Goal: Task Accomplishment & Management: Complete application form

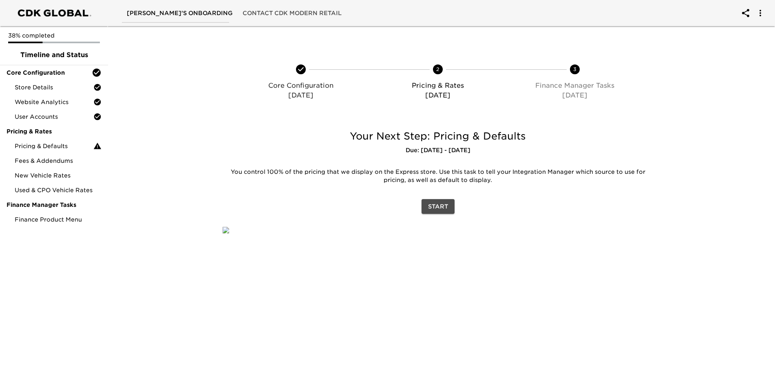
click at [438, 208] on span "Start" at bounding box center [438, 206] width 20 height 10
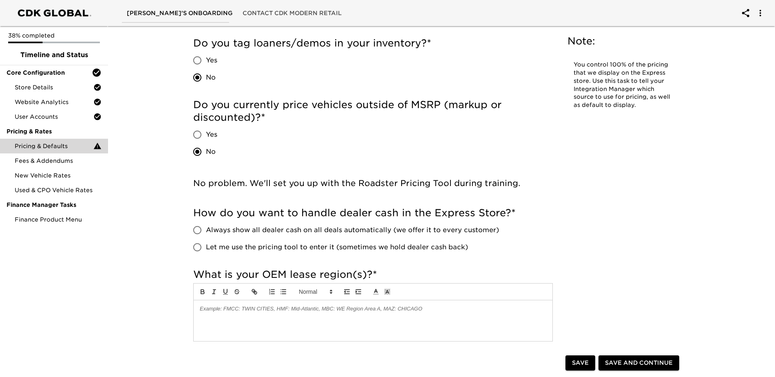
scroll to position [245, 0]
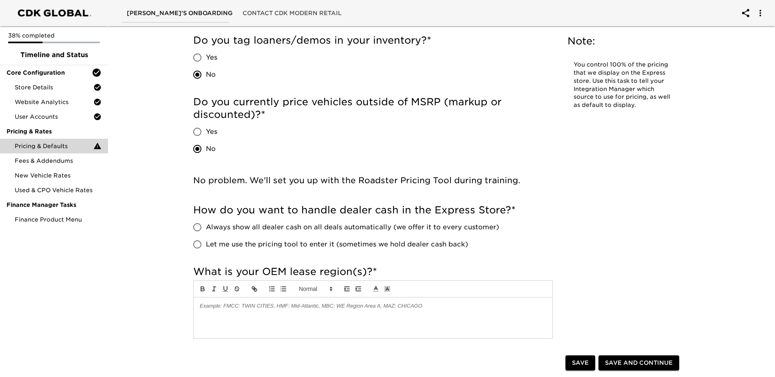
click at [199, 240] on input "Let me use the pricing tool to enter it (sometimes we hold dealer cash back)" at bounding box center [197, 244] width 17 height 17
radio input "true"
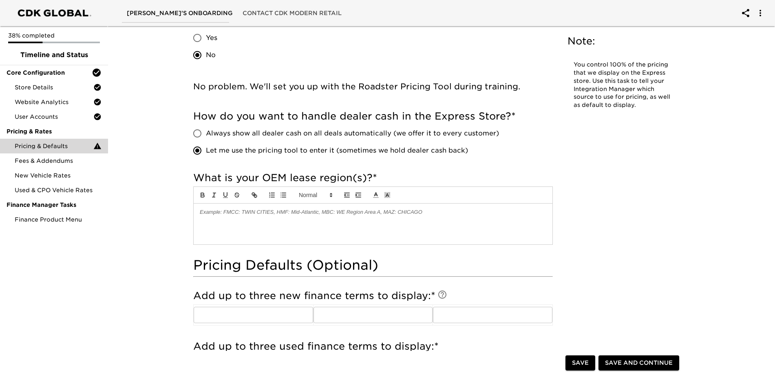
scroll to position [367, 0]
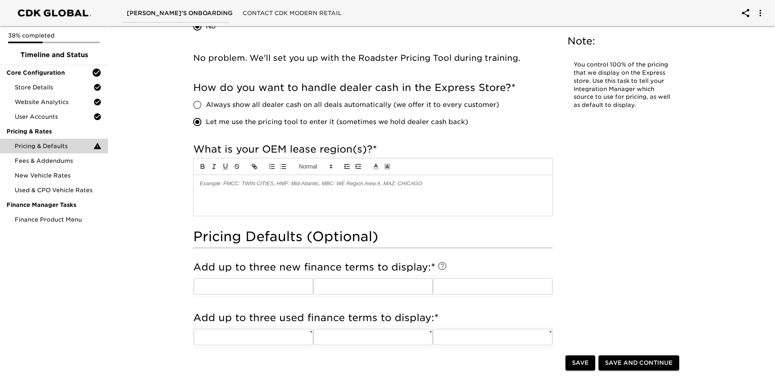
click at [216, 184] on p at bounding box center [373, 183] width 346 height 7
click at [213, 283] on input "text" at bounding box center [253, 286] width 119 height 16
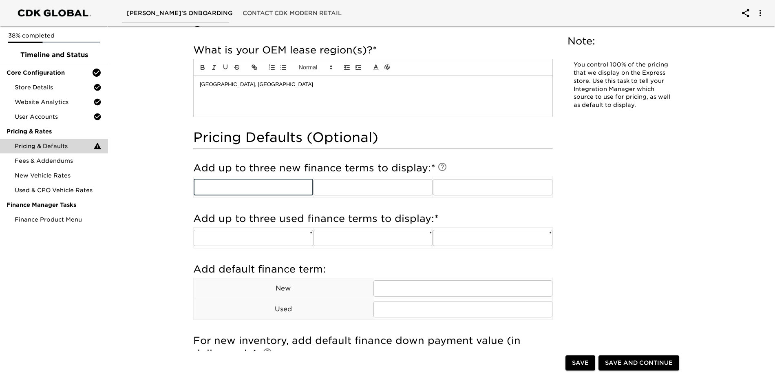
scroll to position [489, 0]
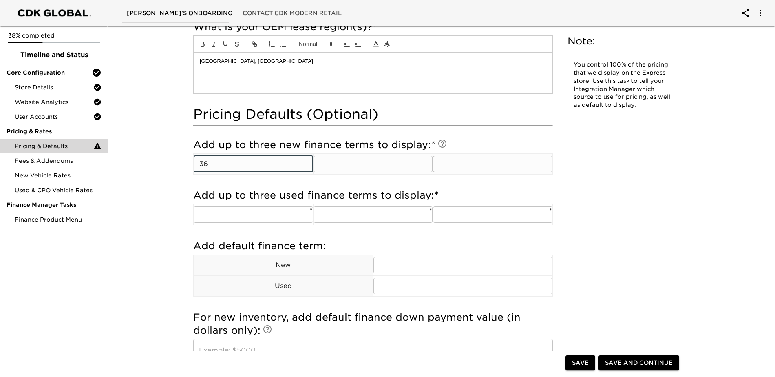
type input "36"
click at [329, 169] on input "text" at bounding box center [372, 164] width 119 height 16
type input "60"
click at [448, 163] on input "text" at bounding box center [492, 164] width 119 height 16
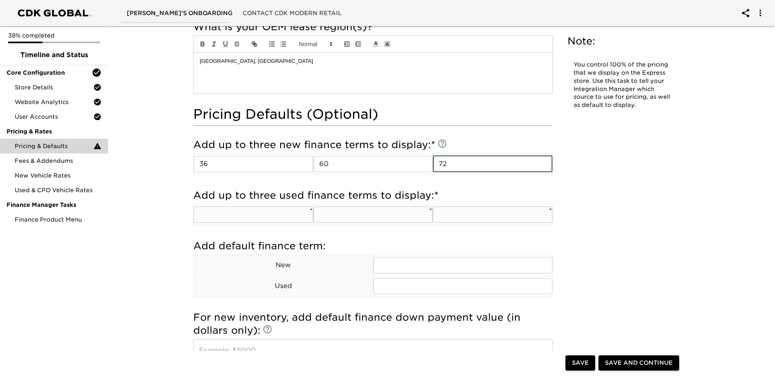
type input "72"
click at [228, 209] on input "text" at bounding box center [253, 214] width 119 height 16
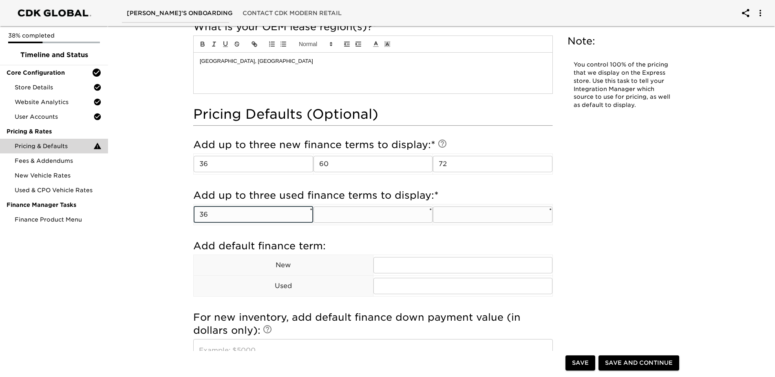
type input "3"
type input "48"
click at [334, 214] on input "text" at bounding box center [372, 214] width 119 height 16
type input "60"
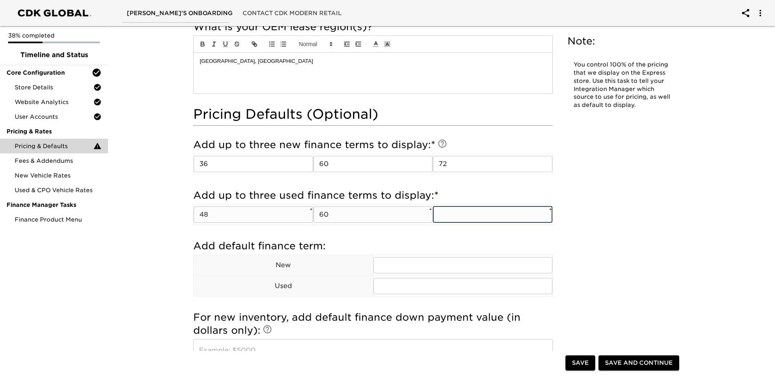
click at [444, 214] on input "text" at bounding box center [492, 214] width 119 height 16
type input "72"
click at [383, 266] on input "text" at bounding box center [462, 265] width 179 height 16
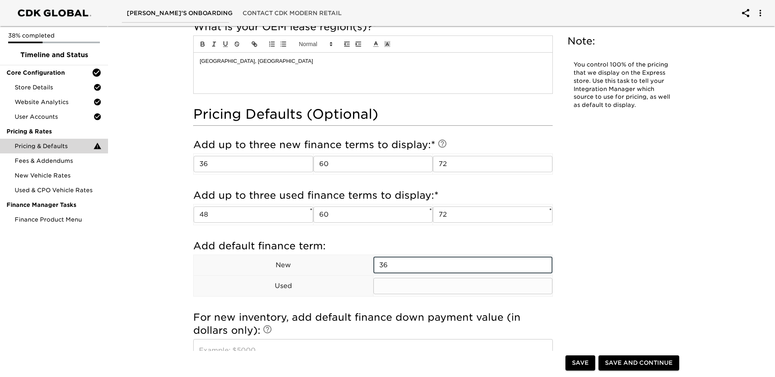
type input "36"
click at [394, 287] on input "text" at bounding box center [462, 286] width 179 height 16
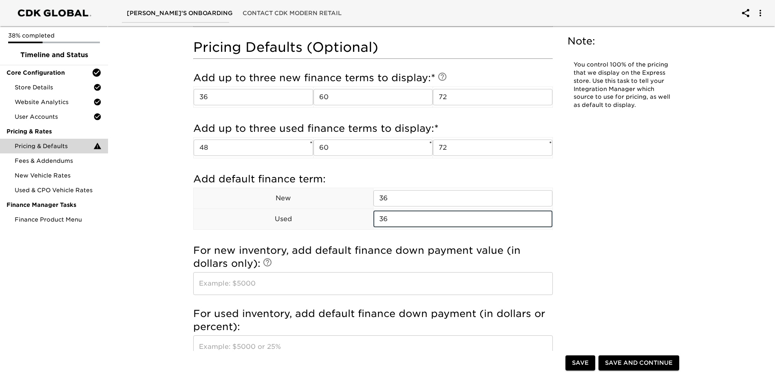
scroll to position [571, 0]
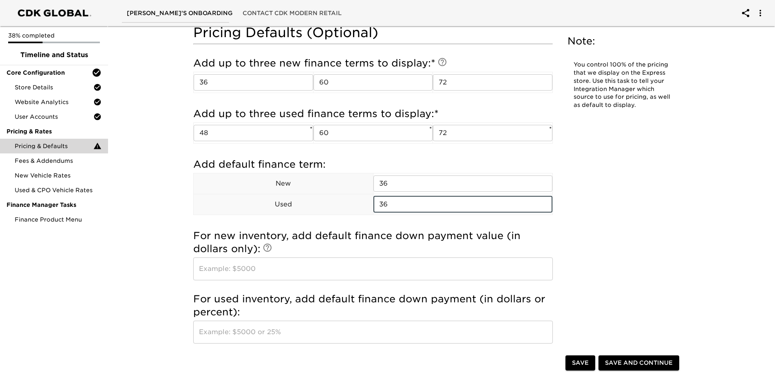
type input "36"
click at [211, 264] on input "text" at bounding box center [372, 268] width 359 height 23
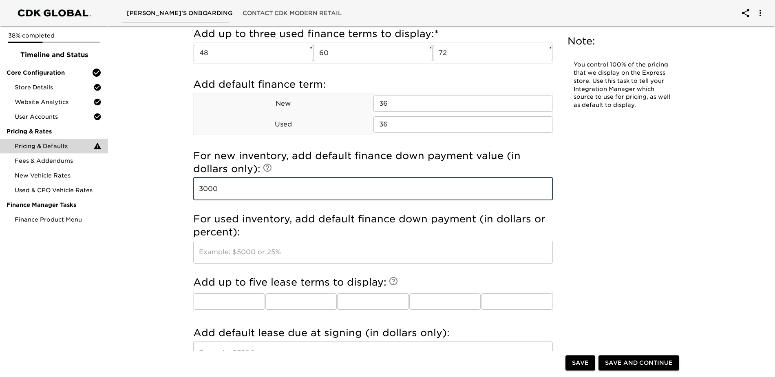
scroll to position [652, 0]
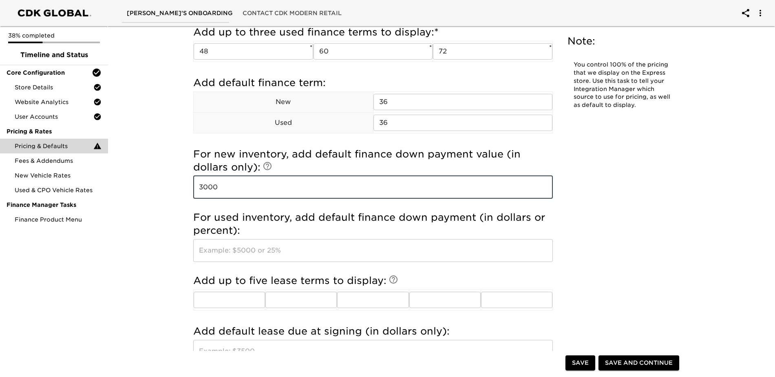
type input "3000"
click at [265, 243] on input "text" at bounding box center [372, 250] width 359 height 23
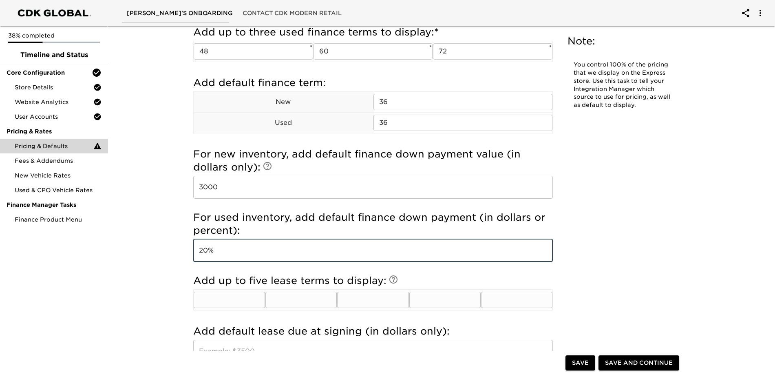
type input "20%"
click at [231, 291] on input "text" at bounding box center [229, 299] width 71 height 16
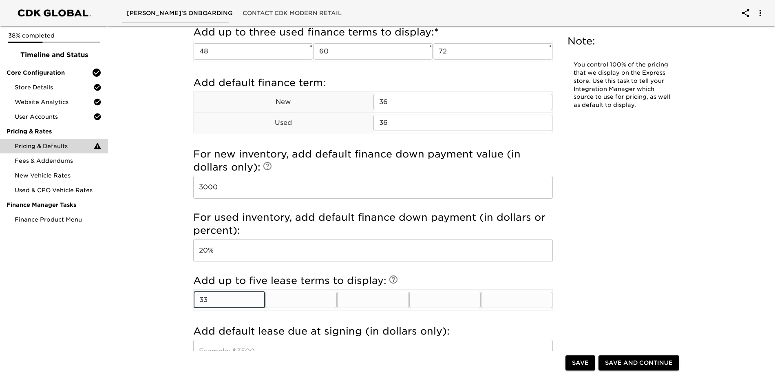
type input "3"
type input "30"
click at [311, 293] on input "text" at bounding box center [300, 299] width 71 height 16
type input "33"
click at [356, 300] on input "text" at bounding box center [372, 299] width 71 height 16
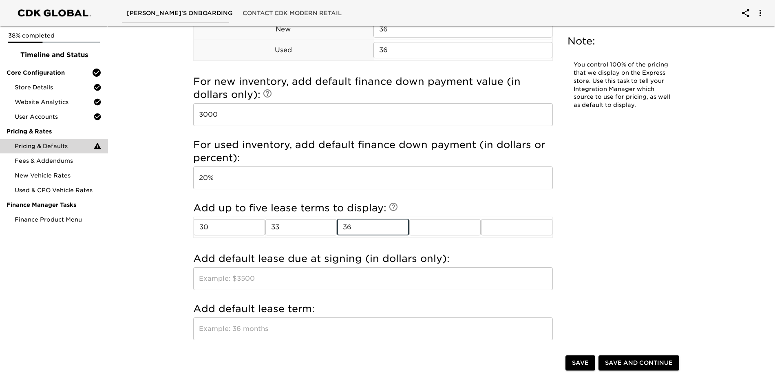
scroll to position [734, 0]
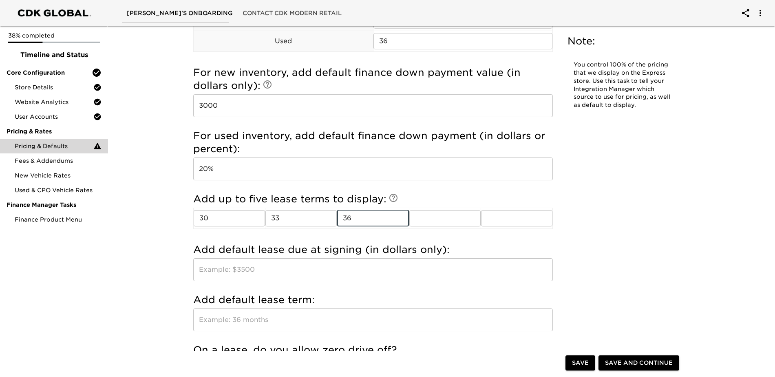
type input "36"
click at [256, 272] on input "text" at bounding box center [372, 269] width 359 height 23
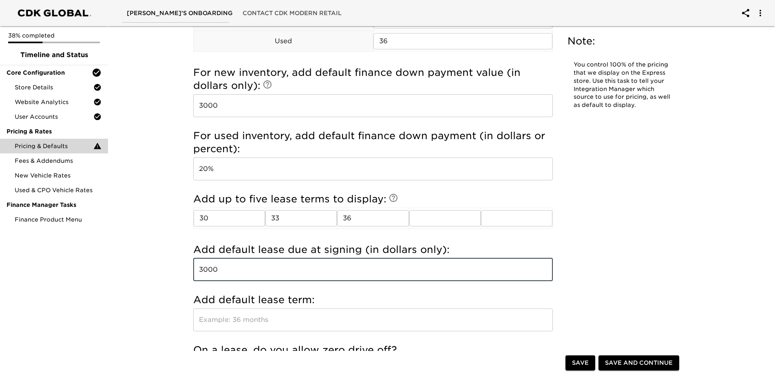
type input "3000"
click at [262, 317] on input "text" at bounding box center [372, 319] width 359 height 23
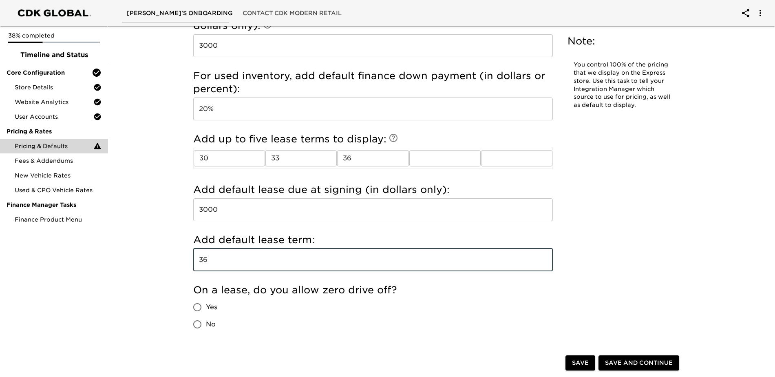
scroll to position [815, 0]
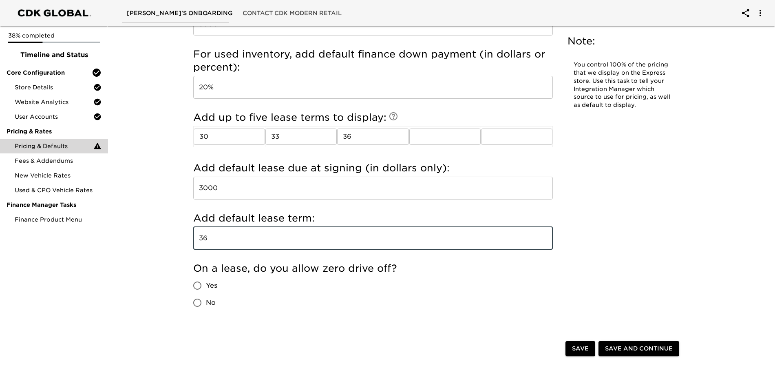
type input "36"
click at [199, 285] on input "Yes" at bounding box center [197, 285] width 17 height 17
radio input "true"
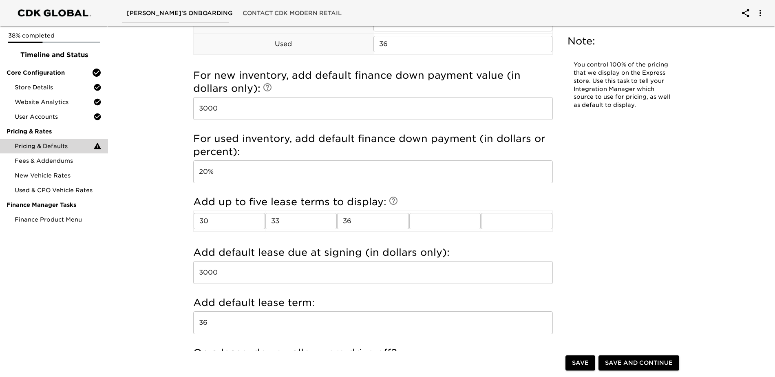
scroll to position [693, 0]
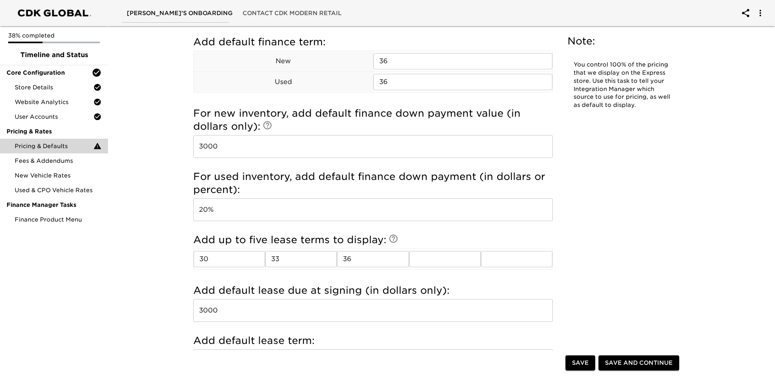
click at [202, 146] on input "3000" at bounding box center [372, 146] width 359 height 23
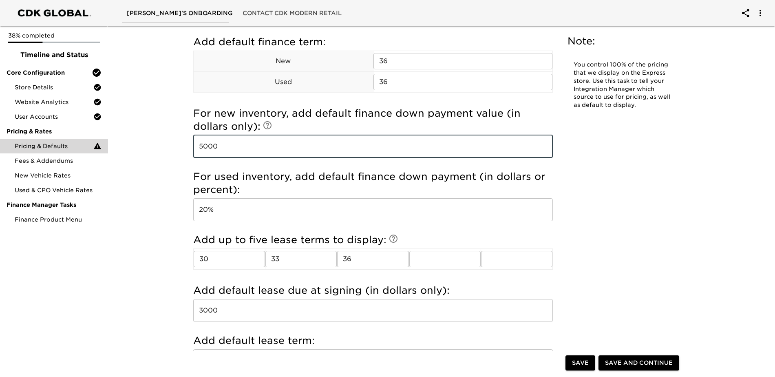
click at [254, 142] on input "5000" at bounding box center [372, 146] width 359 height 23
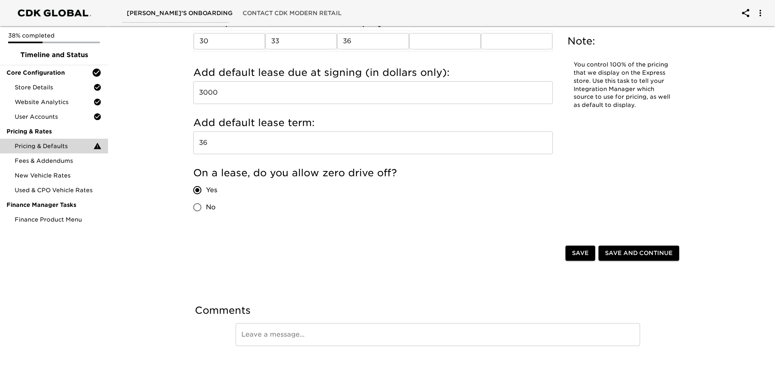
scroll to position [918, 0]
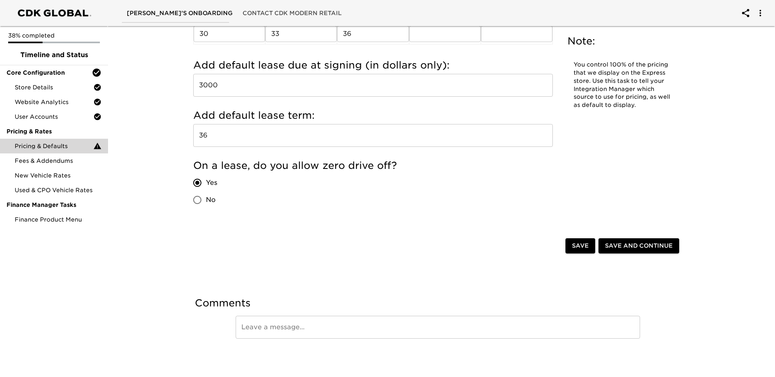
type input "5000"
click at [639, 249] on span "Save and Continue" at bounding box center [639, 245] width 68 height 10
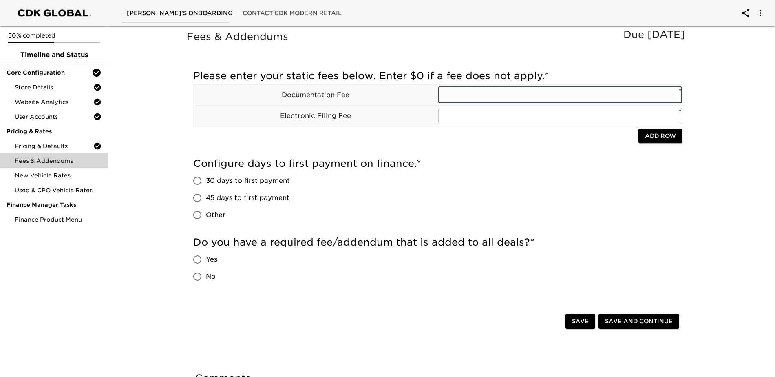
click at [491, 93] on input "text" at bounding box center [560, 95] width 244 height 16
type input "477"
click at [452, 115] on input "text" at bounding box center [560, 116] width 244 height 16
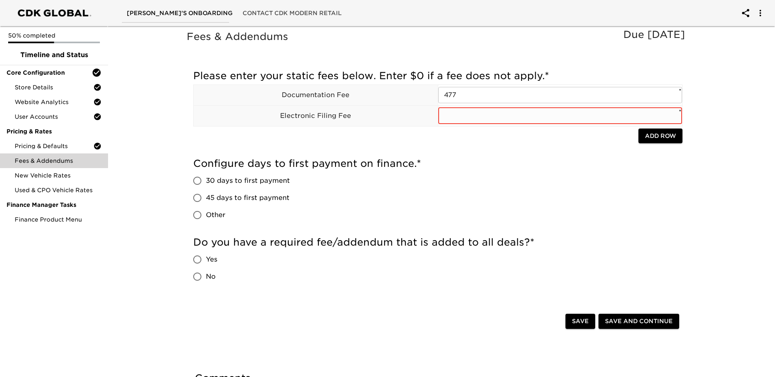
click at [454, 117] on input "text" at bounding box center [560, 116] width 244 height 16
type input "21.25"
click at [219, 180] on span "30 days to first payment" at bounding box center [248, 181] width 84 height 10
click at [206, 180] on input "30 days to first payment" at bounding box center [197, 180] width 17 height 17
radio input "true"
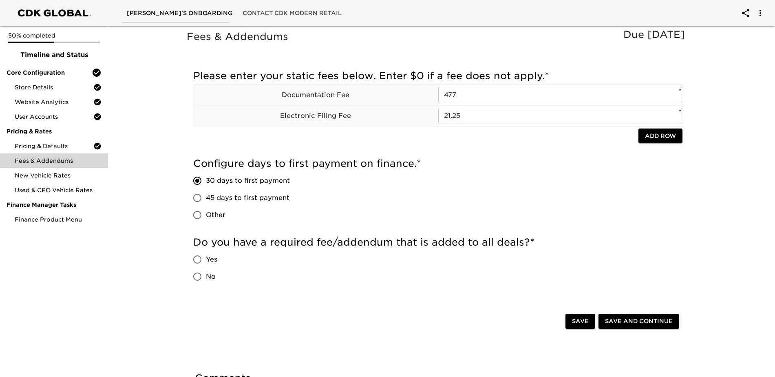
click at [210, 273] on span "No" at bounding box center [211, 276] width 10 height 10
click at [206, 273] on input "No" at bounding box center [197, 276] width 17 height 17
radio input "true"
click at [653, 324] on span "Save and Continue" at bounding box center [639, 321] width 68 height 10
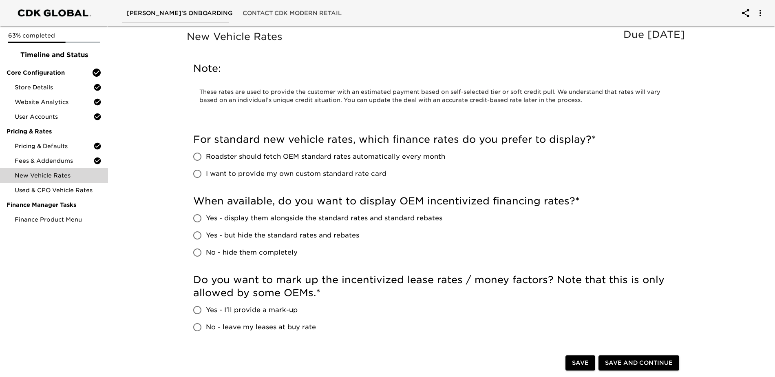
click at [200, 171] on input "I want to provide my own custom standard rate card" at bounding box center [197, 173] width 17 height 17
radio input "true"
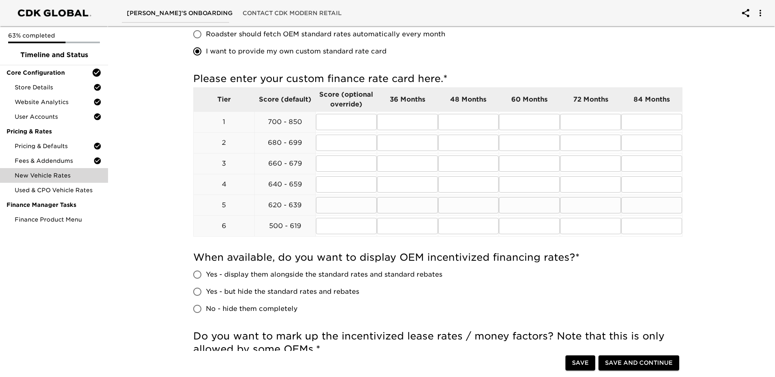
scroll to position [82, 0]
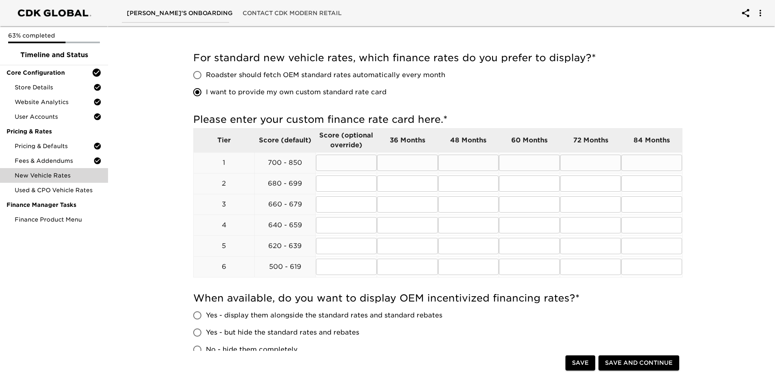
click at [415, 163] on input "text" at bounding box center [407, 162] width 61 height 16
type input "7.9"
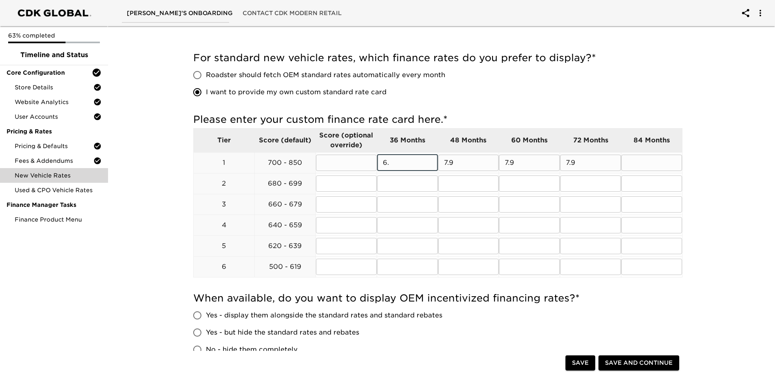
type input "6"
type input "7.9"
type input "8.5"
type input "8.9"
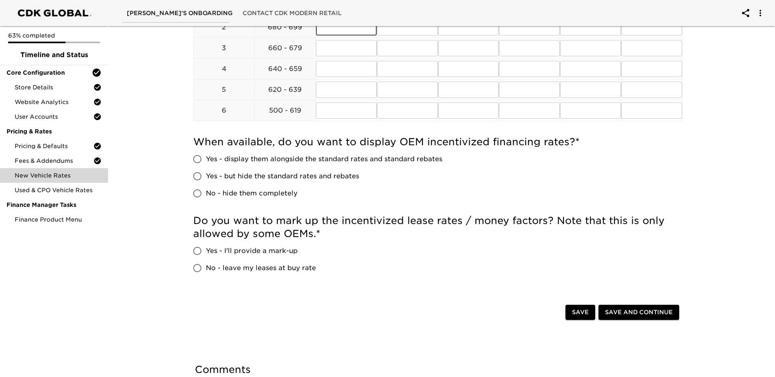
scroll to position [245, 0]
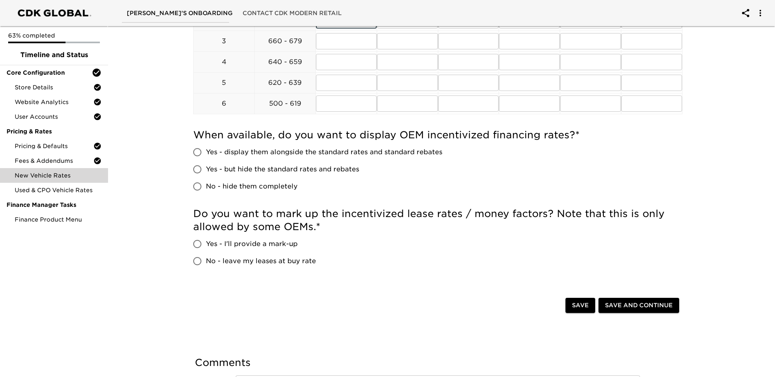
click at [238, 262] on span "No - leave my leases at buy rate" at bounding box center [261, 261] width 110 height 10
click at [206, 262] on input "No - leave my leases at buy rate" at bounding box center [197, 260] width 17 height 17
radio input "true"
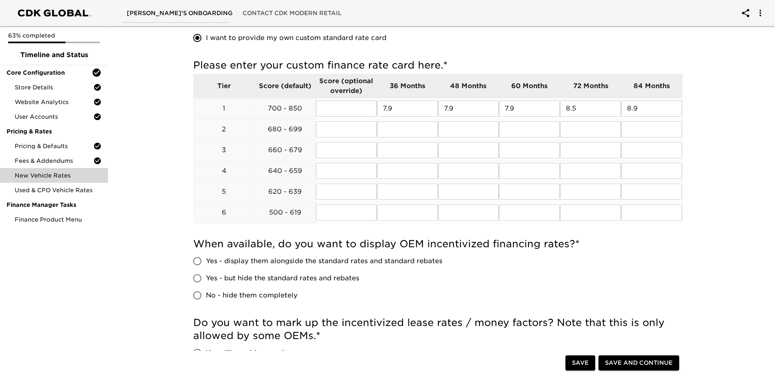
scroll to position [122, 0]
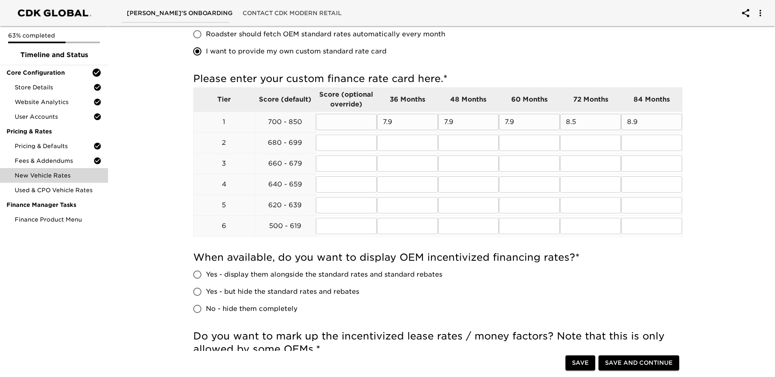
click at [397, 121] on input "7.9" at bounding box center [407, 122] width 61 height 16
click at [528, 123] on input "7.9" at bounding box center [529, 122] width 61 height 16
click at [396, 138] on input "text" at bounding box center [407, 142] width 61 height 16
type input "8.5"
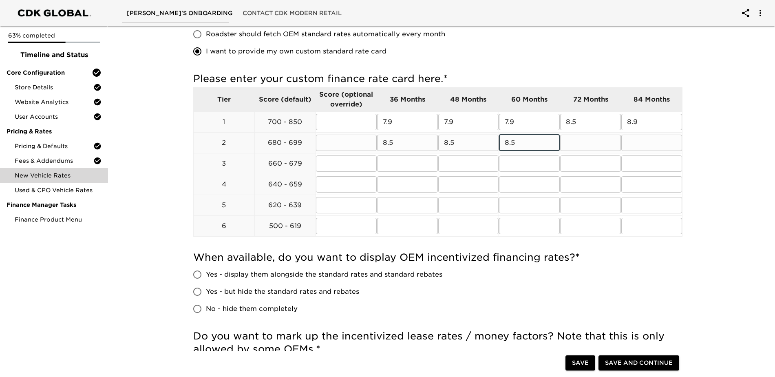
type input "8.5"
type input "9"
type input "9.5"
click at [640, 125] on input "8.9" at bounding box center [651, 122] width 61 height 16
type input "8"
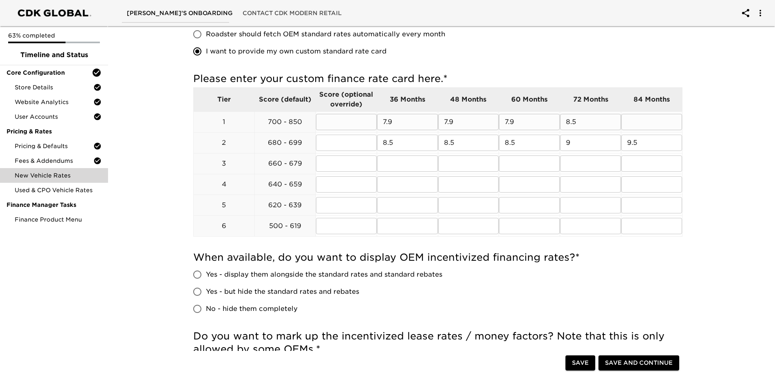
click at [408, 125] on input "7.9" at bounding box center [407, 122] width 61 height 16
type input "7"
click at [456, 121] on input "7.9" at bounding box center [468, 122] width 61 height 16
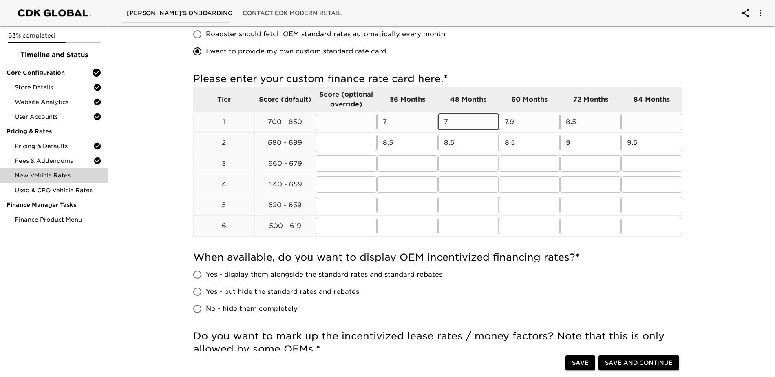
type input "7"
click at [515, 124] on input "7.9" at bounding box center [529, 122] width 61 height 16
type input "7"
click at [587, 124] on input "8.5" at bounding box center [590, 122] width 61 height 16
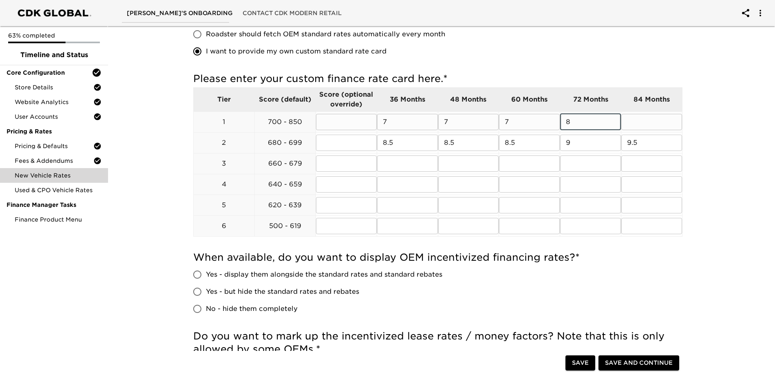
type input "8"
click at [639, 117] on input "text" at bounding box center [651, 122] width 61 height 16
type input "8"
click at [398, 146] on input "8.5" at bounding box center [407, 142] width 61 height 16
type input "8"
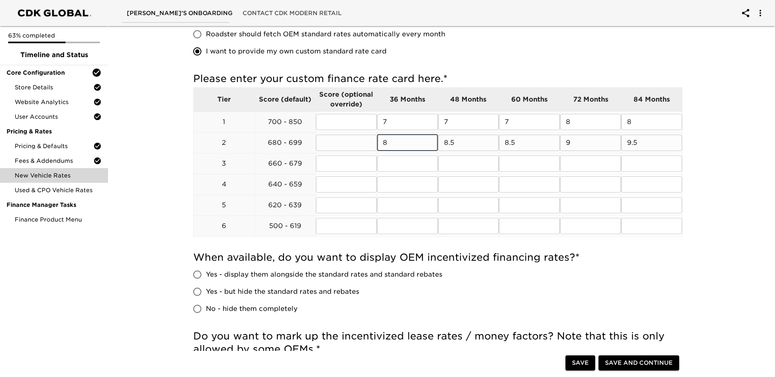
click at [461, 143] on input "8.5" at bounding box center [468, 142] width 61 height 16
type input "8"
click at [519, 142] on input "8.5" at bounding box center [529, 142] width 61 height 16
type input "8"
click at [580, 142] on input "9" at bounding box center [590, 142] width 61 height 16
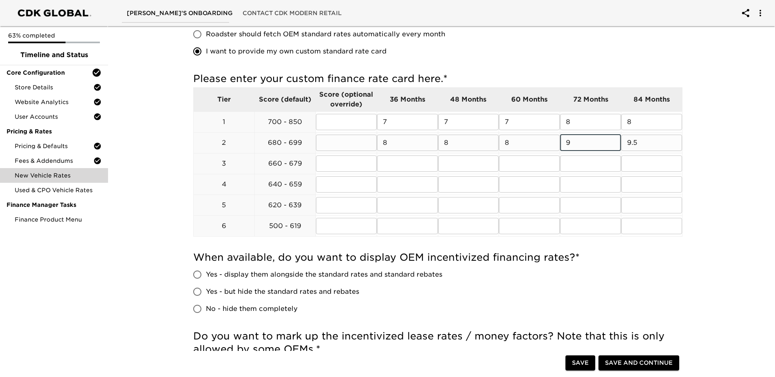
click at [644, 141] on input "9.5" at bounding box center [651, 142] width 61 height 16
click at [631, 121] on input "8" at bounding box center [651, 122] width 61 height 16
type input "8.5"
click at [597, 145] on input "9" at bounding box center [590, 142] width 61 height 16
click at [403, 161] on input "text" at bounding box center [407, 163] width 61 height 16
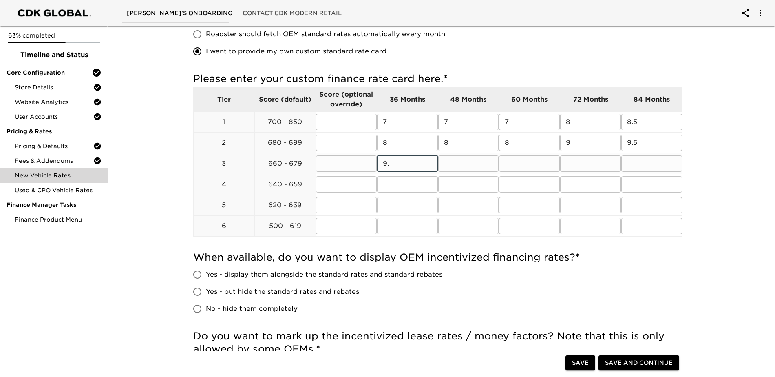
type input "9"
type input "10"
click at [451, 165] on input "text" at bounding box center [468, 163] width 61 height 16
type input "10"
click at [532, 164] on input "text" at bounding box center [529, 163] width 61 height 16
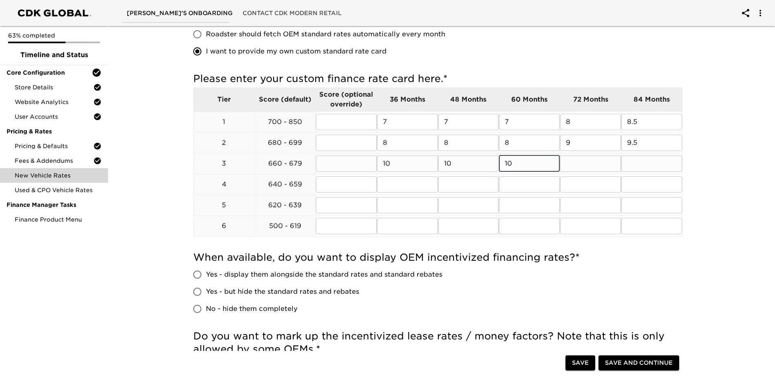
type input "10"
click at [566, 162] on input "text" at bounding box center [590, 163] width 61 height 16
type input "11"
click at [636, 164] on input "text" at bounding box center [651, 163] width 61 height 16
type input "11.50"
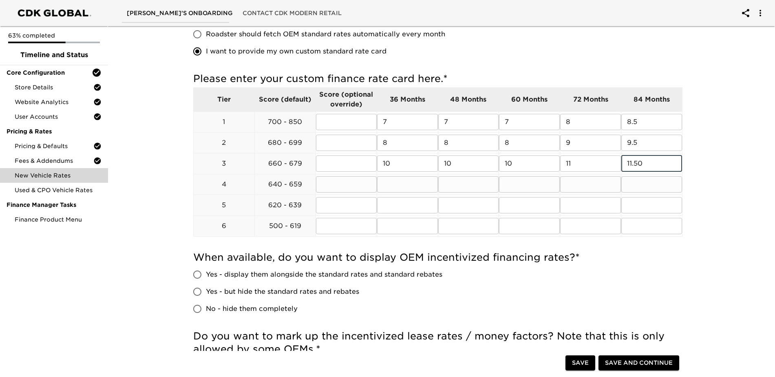
click at [401, 183] on input "text" at bounding box center [407, 184] width 61 height 16
type input "12"
type input "13"
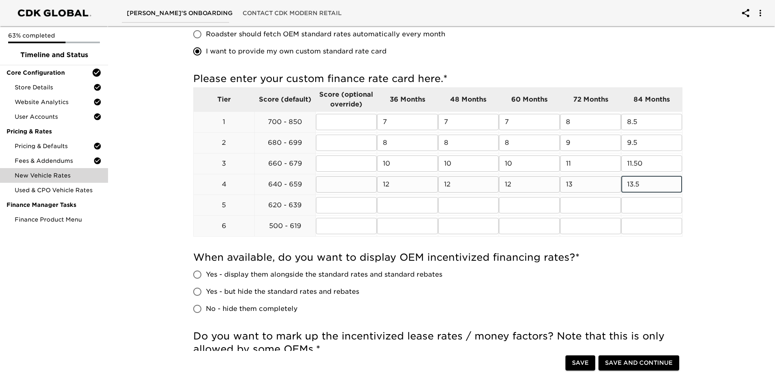
type input "13.5"
type input "12"
type input "13"
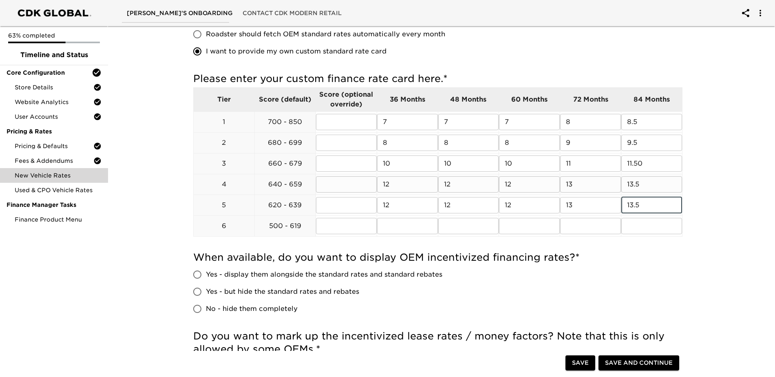
type input "13.5"
type input "12"
type input "13"
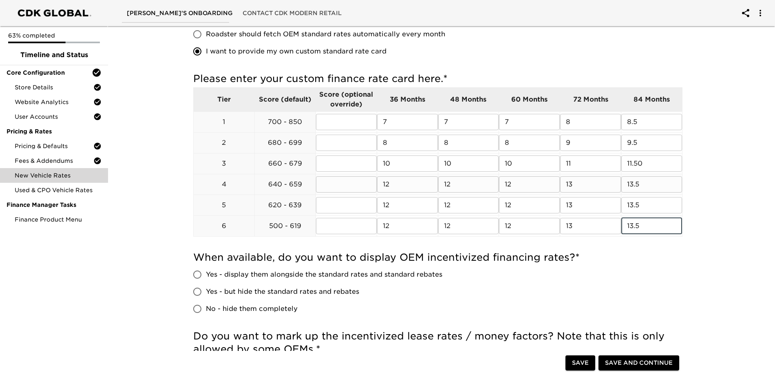
type input "13.5"
click at [202, 276] on input "Yes - display them alongside the standard rates and standard rebates" at bounding box center [197, 274] width 17 height 17
radio input "true"
click at [224, 288] on span "Yes - but hide the standard rates and rebates" at bounding box center [282, 292] width 153 height 10
click at [206, 288] on input "Yes - but hide the standard rates and rebates" at bounding box center [197, 291] width 17 height 17
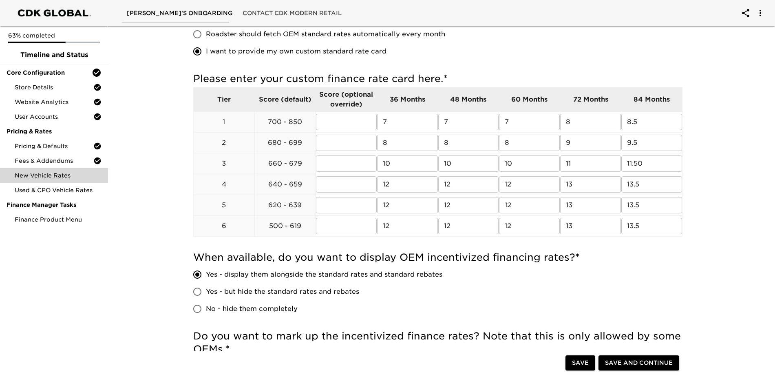
radio input "true"
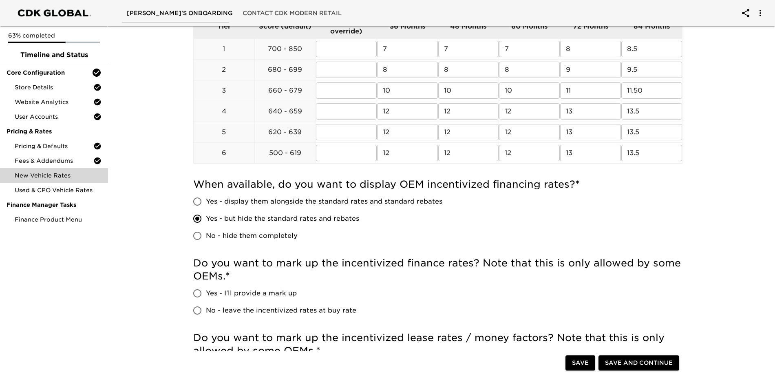
scroll to position [204, 0]
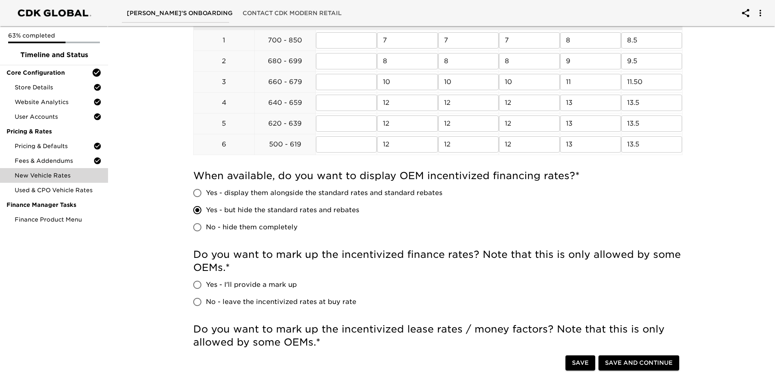
click at [222, 304] on span "No - leave the incentivized rates at buy rate" at bounding box center [281, 302] width 150 height 10
click at [206, 304] on input "No - leave the incentivized rates at buy rate" at bounding box center [197, 301] width 17 height 17
radio input "true"
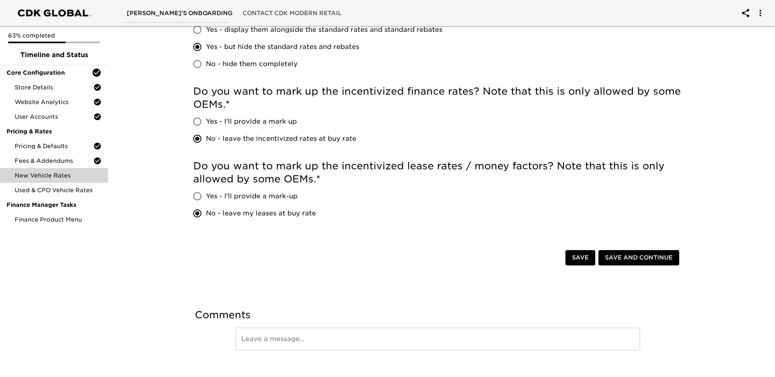
scroll to position [379, 0]
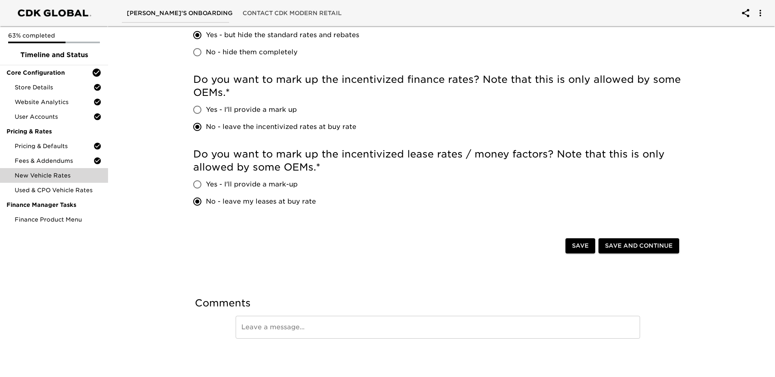
click at [633, 245] on span "Save and Continue" at bounding box center [639, 245] width 68 height 10
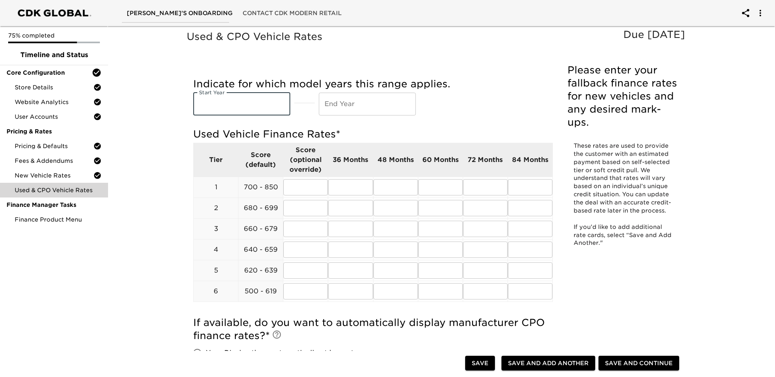
click at [220, 104] on input "text" at bounding box center [241, 104] width 97 height 23
type input "2020"
click at [331, 108] on input "text" at bounding box center [367, 104] width 97 height 23
type input "2025"
click at [346, 185] on input "text" at bounding box center [350, 187] width 44 height 16
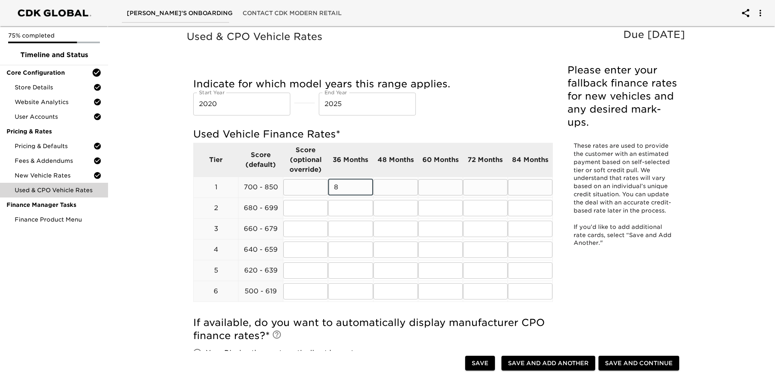
type input "8"
type input "9"
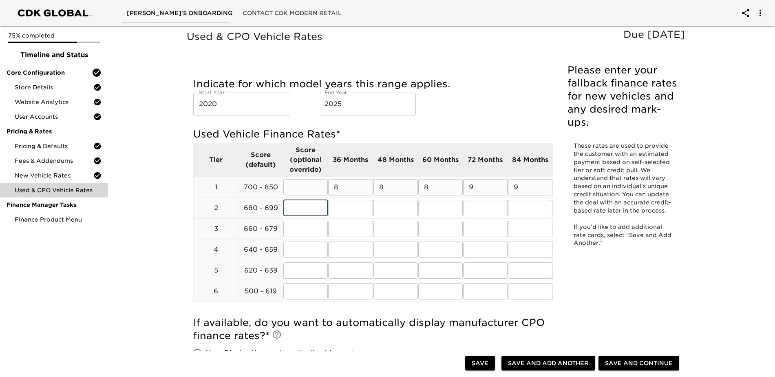
click at [523, 188] on input "9" at bounding box center [530, 187] width 44 height 16
click at [538, 190] on input "9.59" at bounding box center [530, 187] width 44 height 16
type input "9.50"
click at [353, 210] on input "text" at bounding box center [350, 208] width 44 height 16
type input "9"
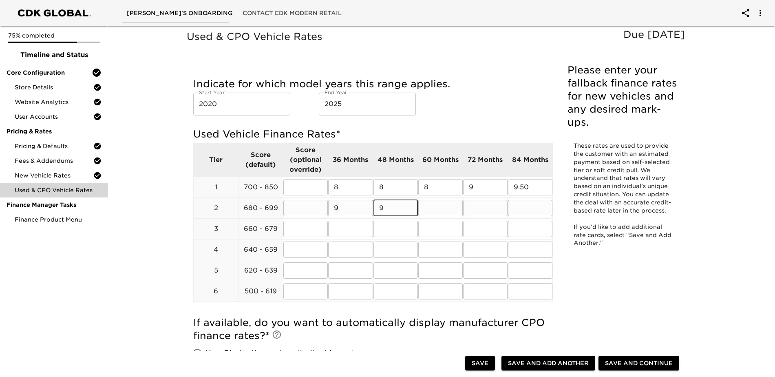
type input "9"
type input "10"
type input "10.50"
click at [351, 225] on input "text" at bounding box center [350, 228] width 44 height 16
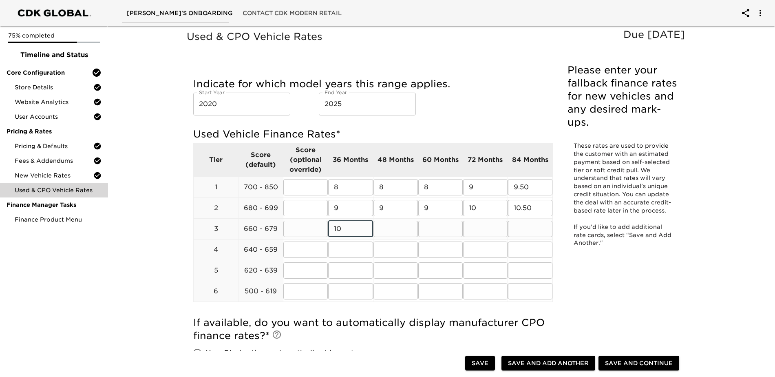
type input "10"
type input "11"
type input "11.50"
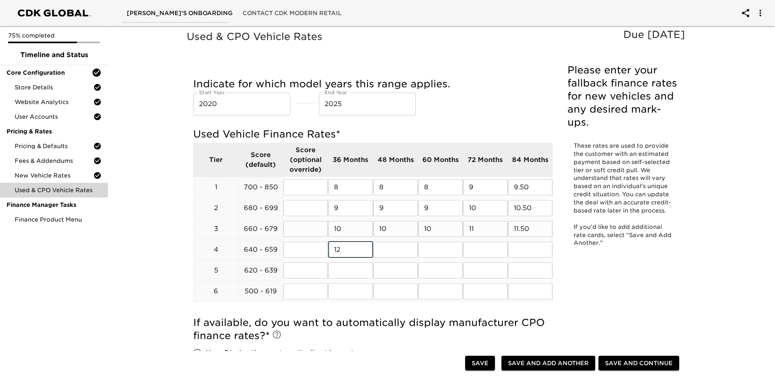
type input "12"
type input "13"
type input "13.5"
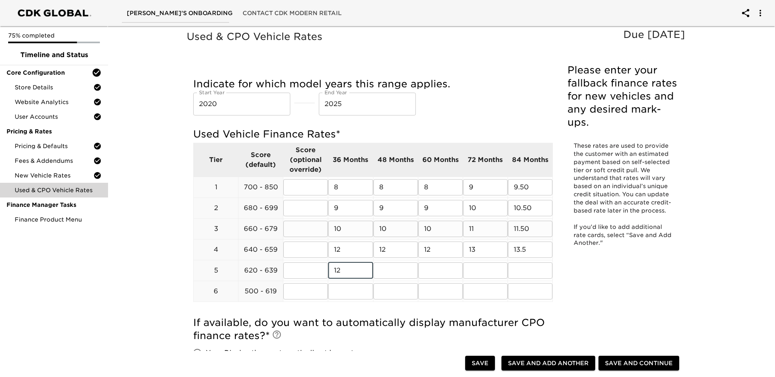
type input "12"
type input "13"
type input "13.5"
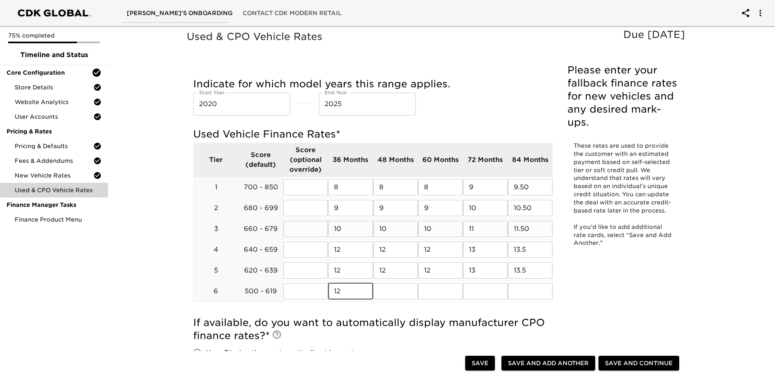
type input "12"
type input "13"
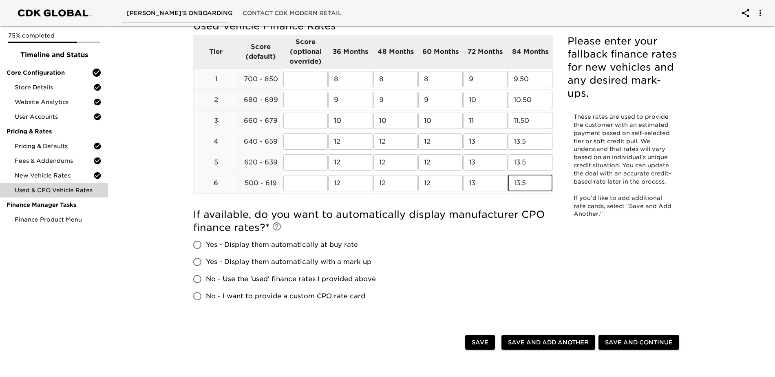
scroll to position [122, 0]
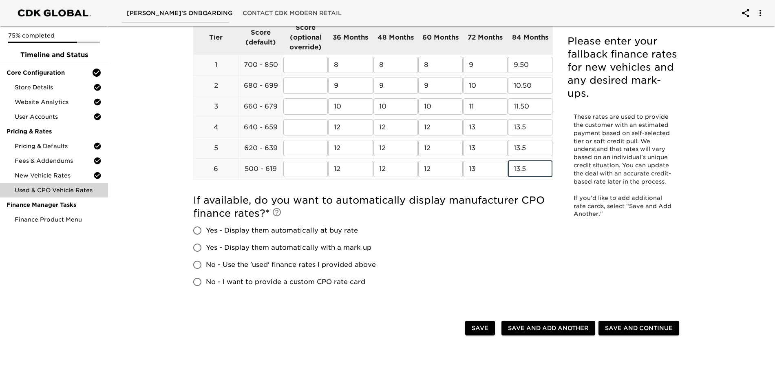
type input "13.5"
click at [256, 263] on span "No - Use the 'used' finance rates I provided above" at bounding box center [291, 265] width 170 height 10
click at [206, 263] on input "No - Use the 'used' finance rates I provided above" at bounding box center [197, 264] width 17 height 17
radio input "true"
click at [651, 323] on span "Save and Continue" at bounding box center [639, 328] width 68 height 10
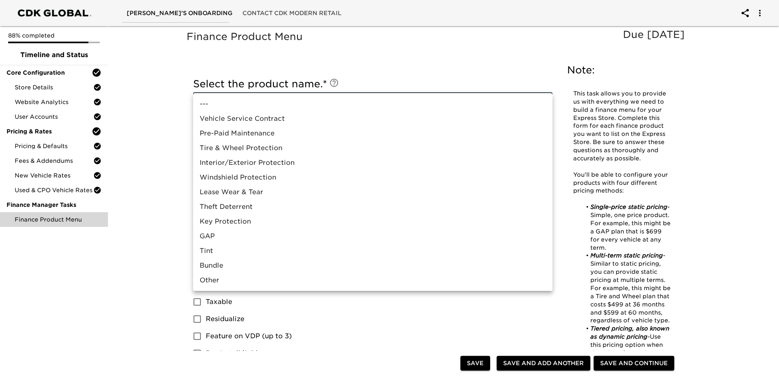
click at [179, 165] on div at bounding box center [389, 188] width 779 height 377
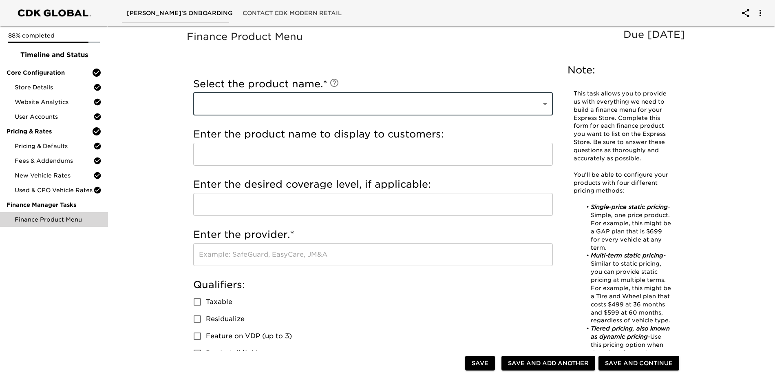
click at [65, 220] on span "Finance Product Menu" at bounding box center [58, 219] width 87 height 8
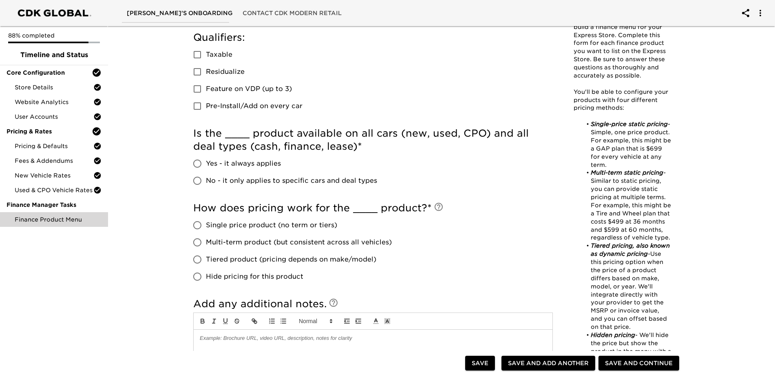
scroll to position [409, 0]
